Goal: Information Seeking & Learning: Learn about a topic

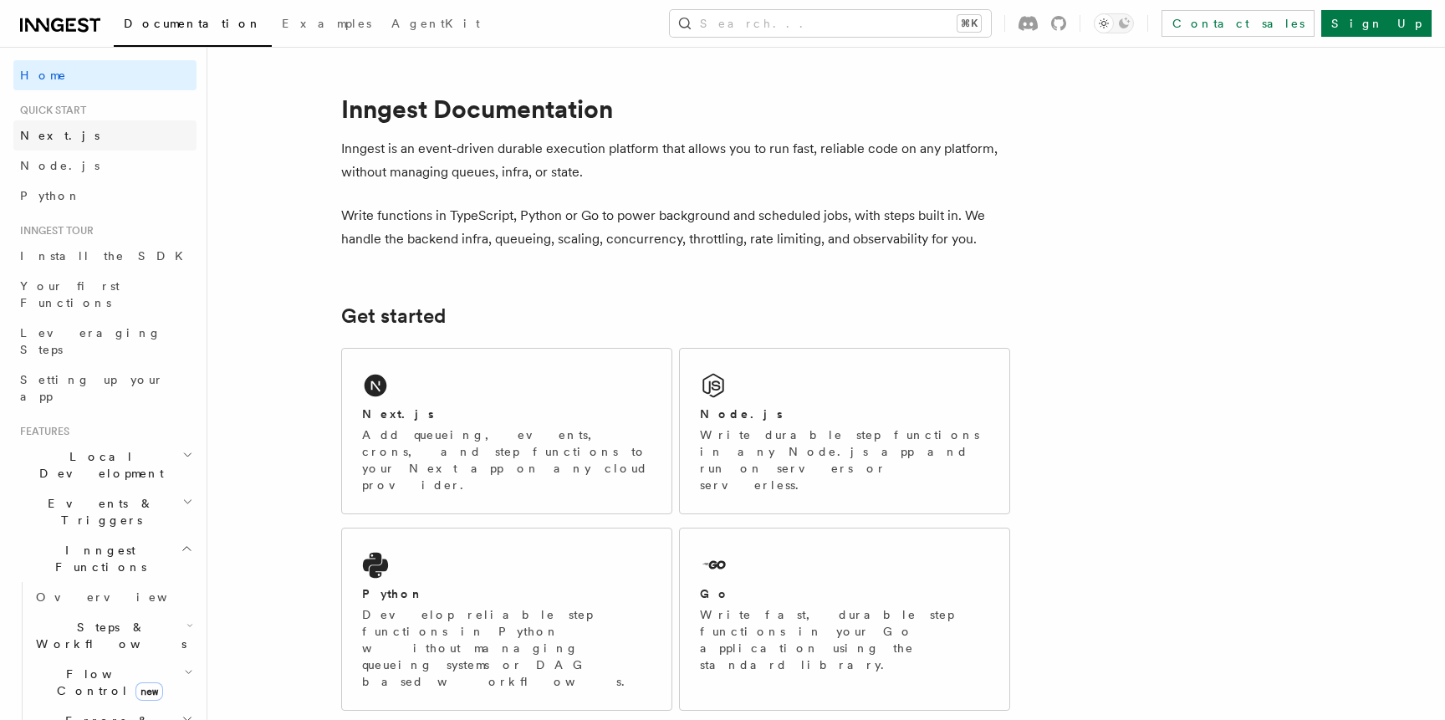
click at [71, 132] on link "Next.js" at bounding box center [104, 135] width 183 height 30
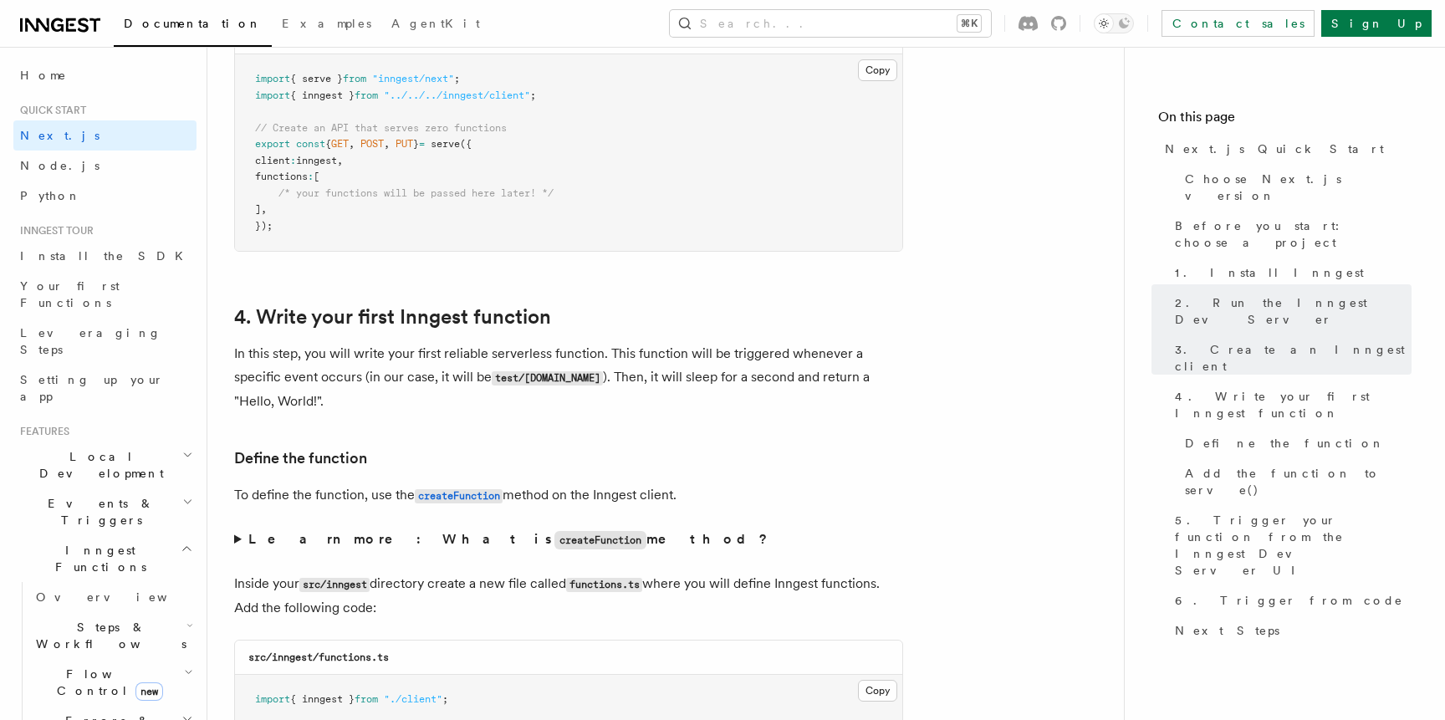
scroll to position [2445, 0]
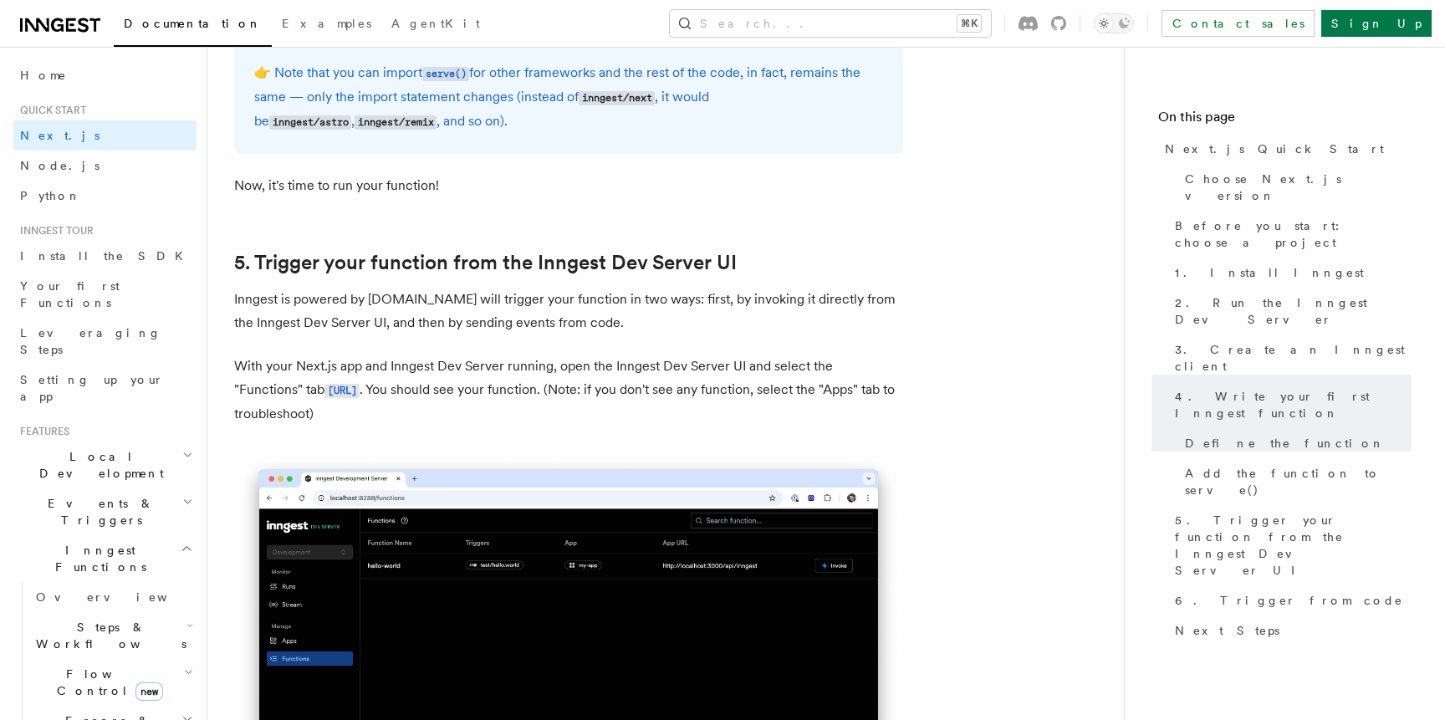
scroll to position [3887, 0]
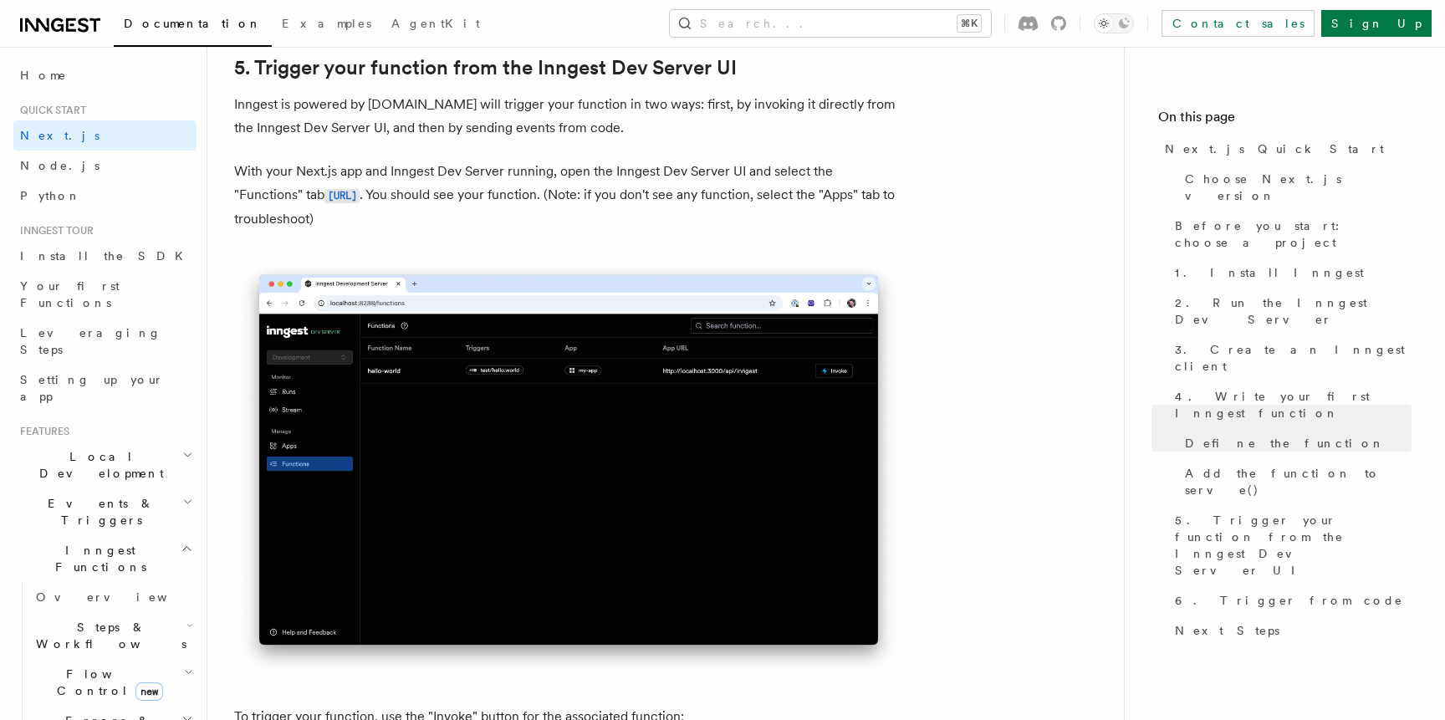
click at [62, 23] on icon at bounding box center [60, 25] width 80 height 20
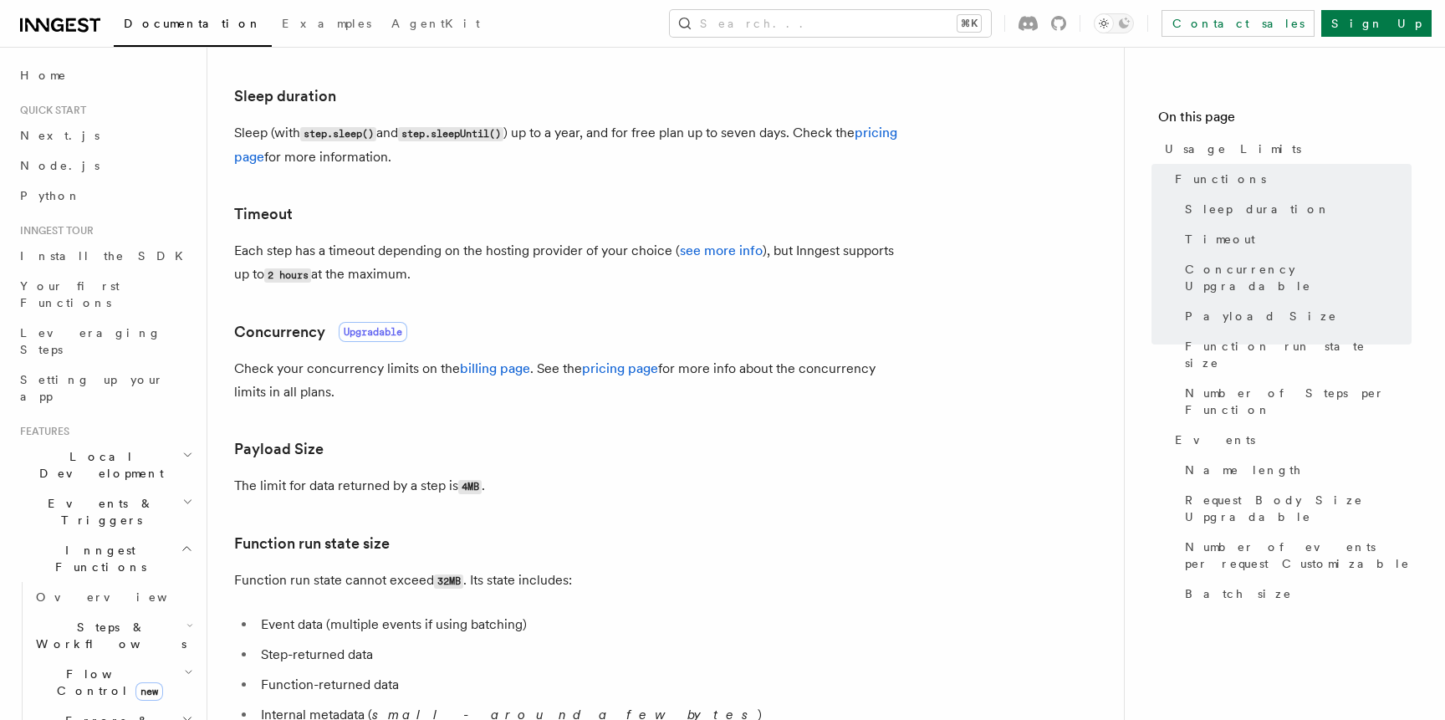
scroll to position [342, 0]
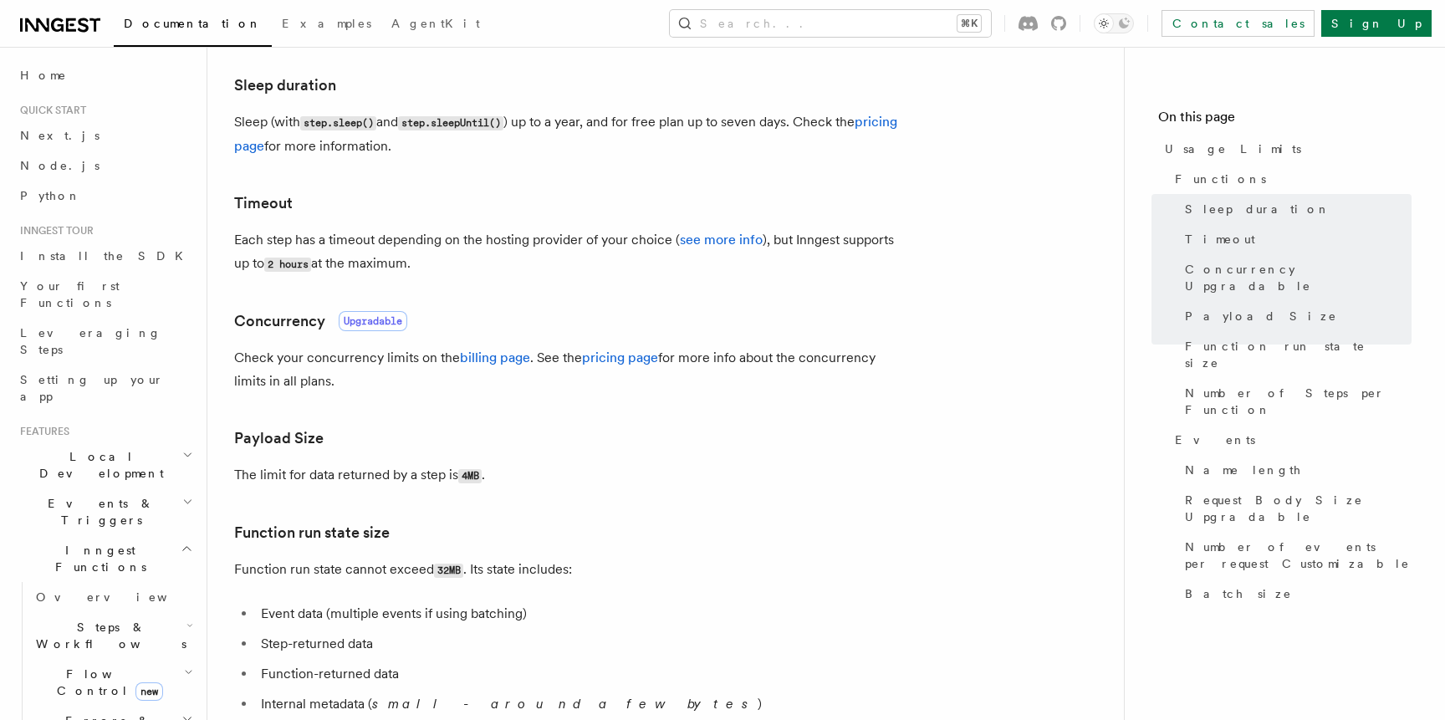
drag, startPoint x: 457, startPoint y: 276, endPoint x: 230, endPoint y: 201, distance: 238.8
copy article "Timeout Each step has a timeout depending on the hosting provider of your choic…"
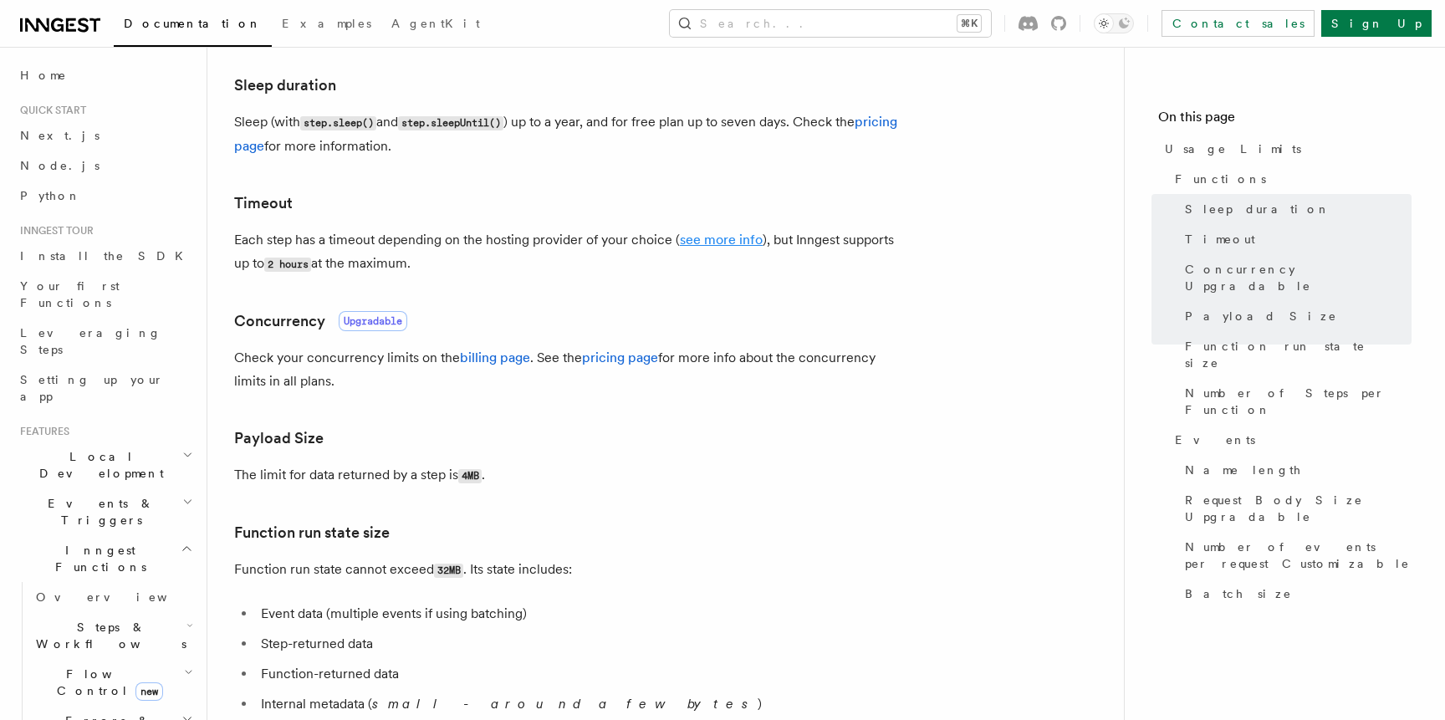
click at [704, 242] on link "see more info" at bounding box center [721, 240] width 83 height 16
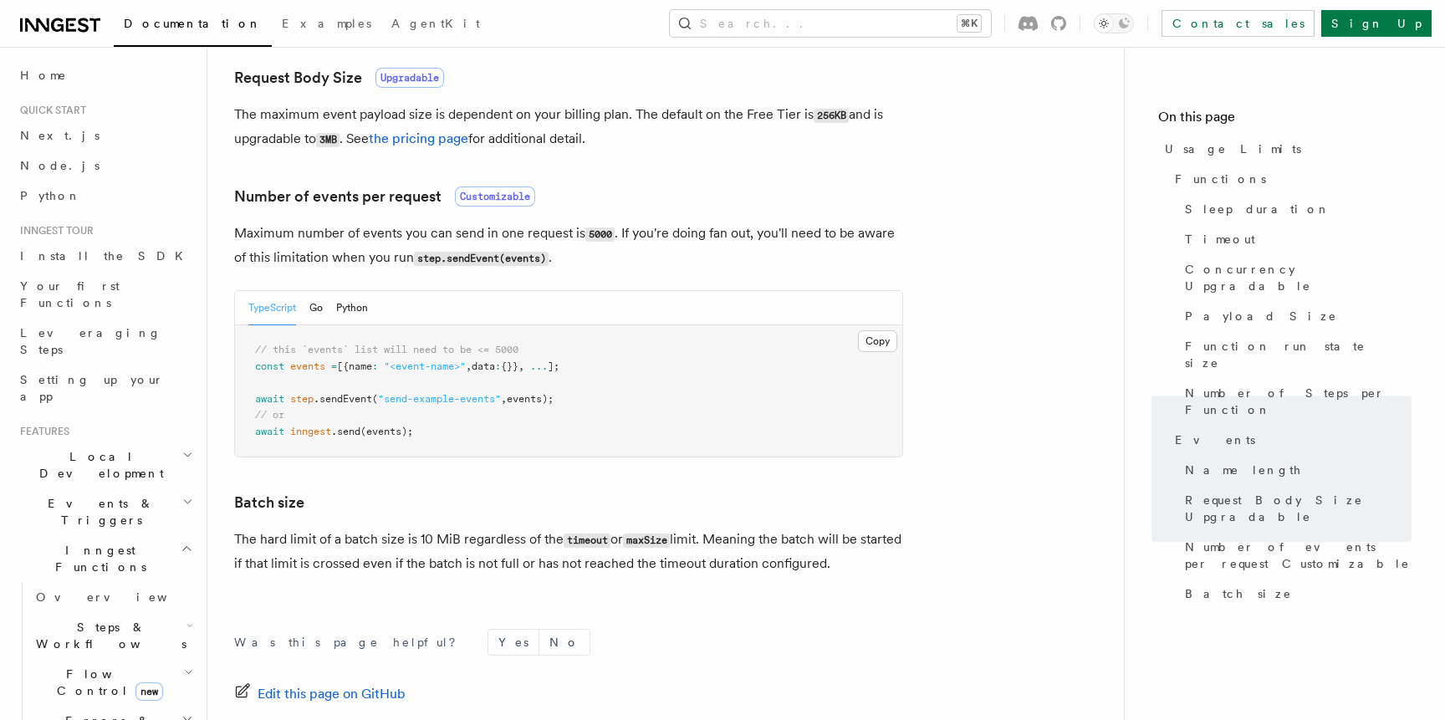
scroll to position [1472, 0]
